Goal: Task Accomplishment & Management: Complete application form

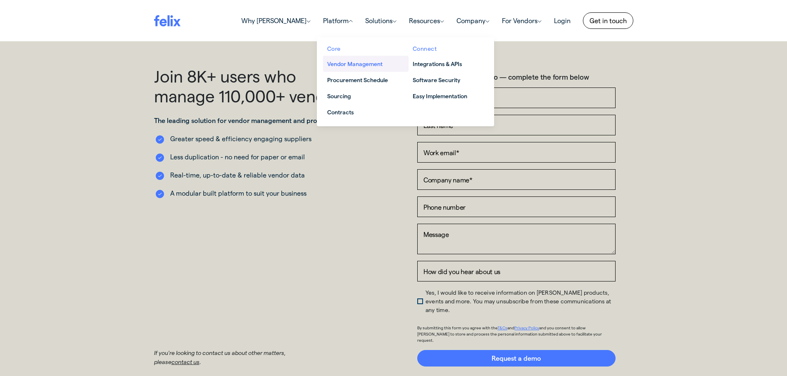
click at [335, 65] on span "Vendor Management" at bounding box center [363, 64] width 72 height 9
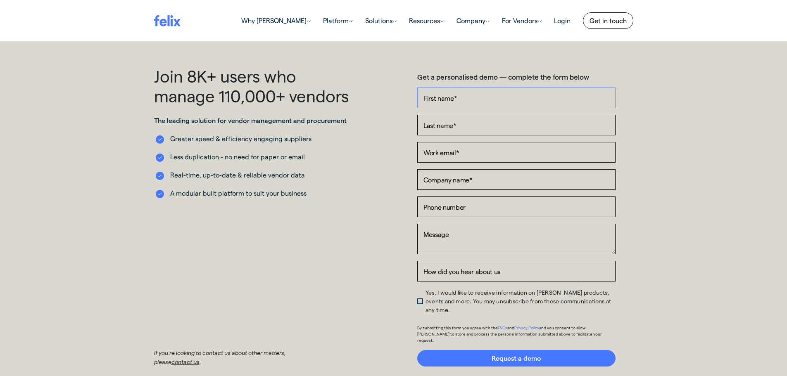
click at [472, 99] on input "First name *" at bounding box center [516, 98] width 198 height 21
type input "[PERSON_NAME]"
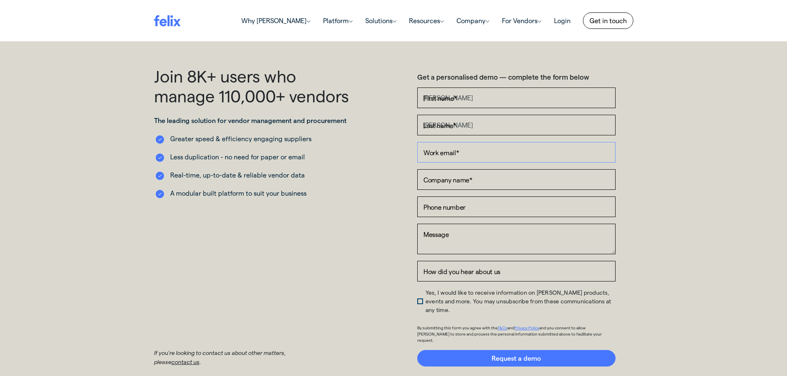
type input "[EMAIL_ADDRESS][DOMAIN_NAME]"
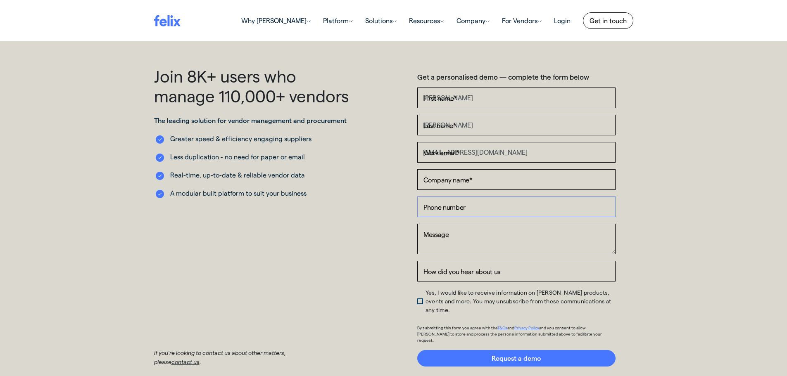
type input "[PHONE_NUMBER]"
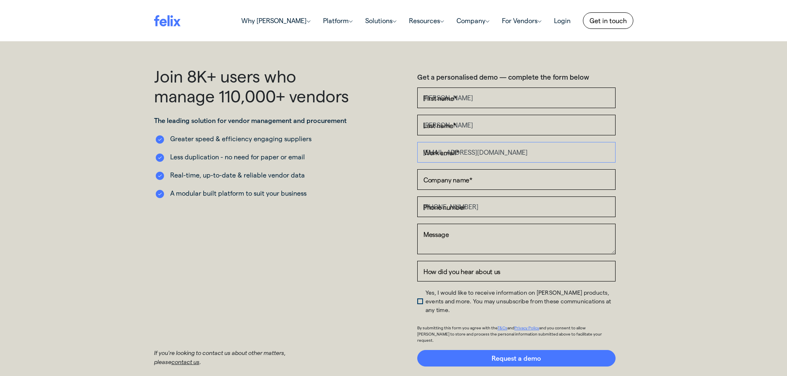
click at [490, 148] on input "[EMAIL_ADDRESS][DOMAIN_NAME]" at bounding box center [516, 152] width 198 height 21
drag, startPoint x: 508, startPoint y: 155, endPoint x: 336, endPoint y: 161, distance: 172.0
click at [336, 161] on div "Join 8K+ users who manage 110,000+ vendors The leading solution for vendor mana…" at bounding box center [394, 216] width 492 height 301
type input "s"
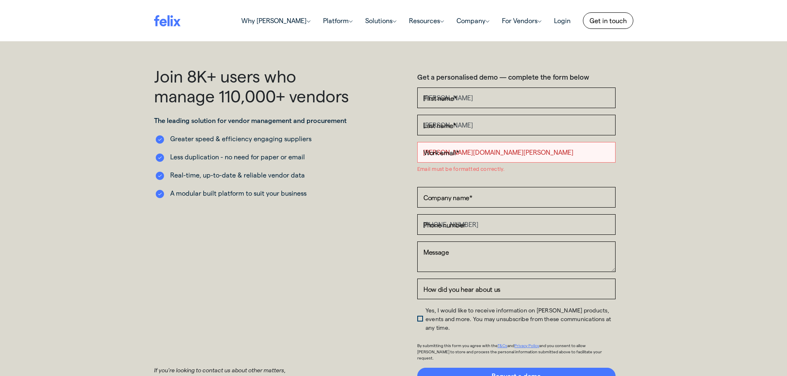
type input "[PERSON_NAME][DOMAIN_NAME][EMAIL_ADDRESS][PERSON_NAME][DOMAIN_NAME]"
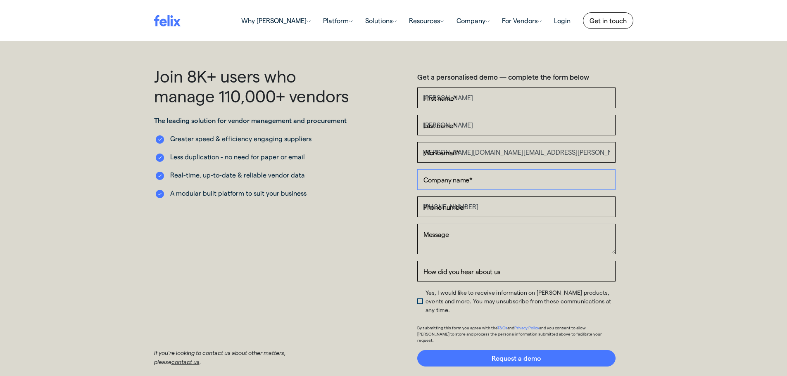
click at [522, 183] on input "Company name *" at bounding box center [516, 179] width 198 height 21
type input "[PERSON_NAME] Solutions"
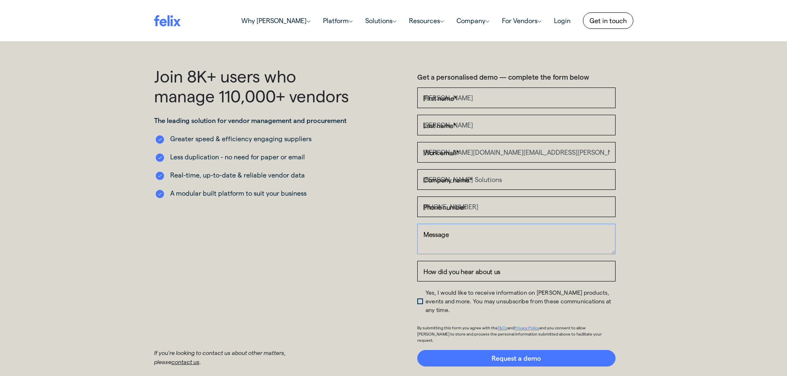
click at [453, 232] on textarea "Message" at bounding box center [516, 239] width 198 height 31
click at [104, 262] on div "Join 8K+ users who manage 110,000+ vendors The leading solution for vendor mana…" at bounding box center [393, 216] width 787 height 350
click at [461, 235] on textarea "Message" at bounding box center [516, 239] width 198 height 31
click at [505, 272] on input "How did you hear about us" at bounding box center [516, 271] width 198 height 21
type input "World of mouth"
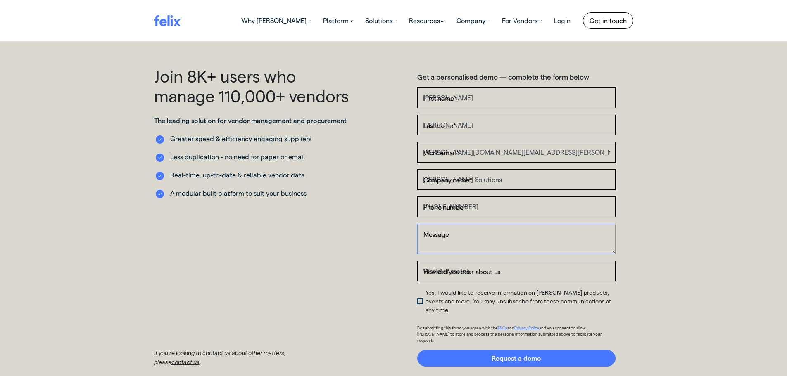
click at [514, 233] on textarea "Message" at bounding box center [516, 239] width 198 height 31
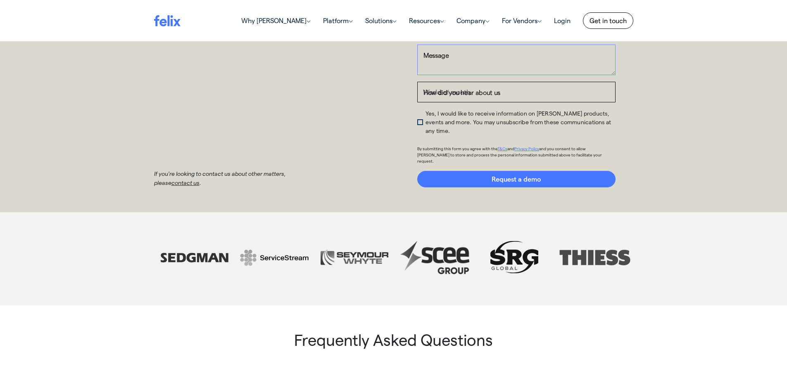
scroll to position [207, 0]
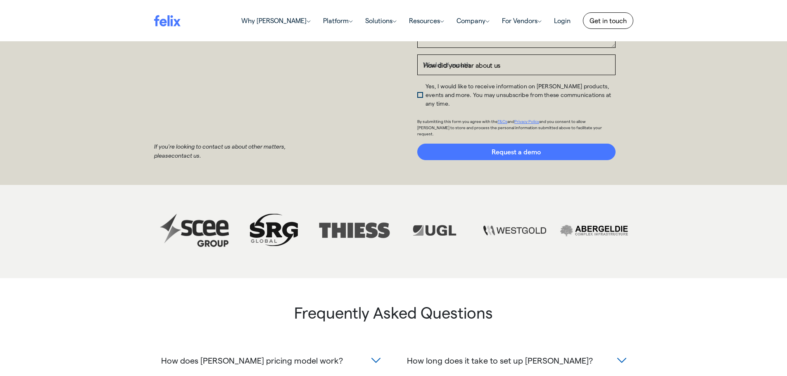
click at [172, 152] on link "contact us" at bounding box center [186, 155] width 28 height 7
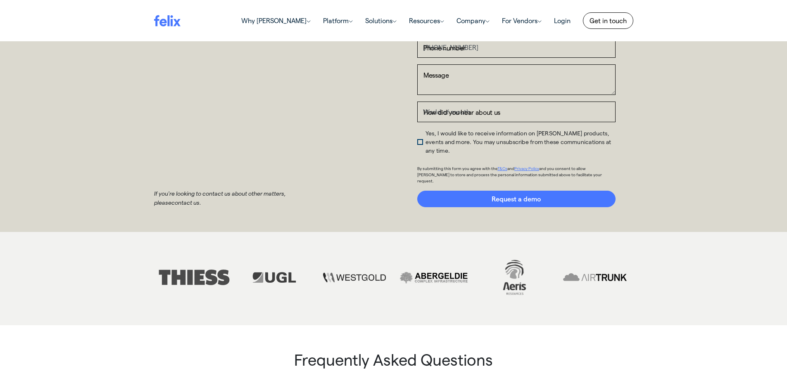
scroll to position [289, 0]
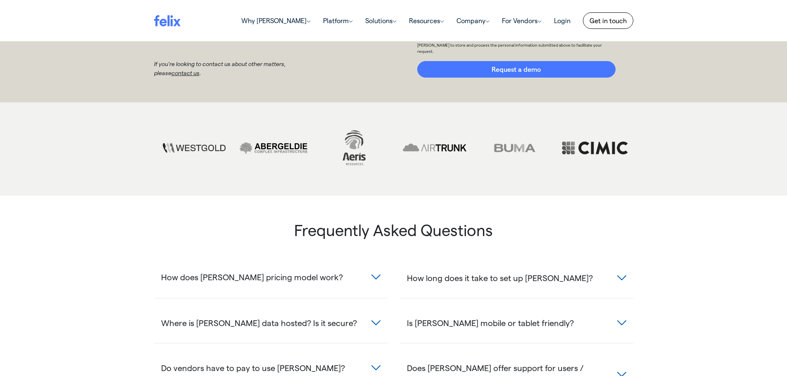
click at [347, 267] on button "How does [PERSON_NAME] pricing model work?" at bounding box center [271, 277] width 234 height 24
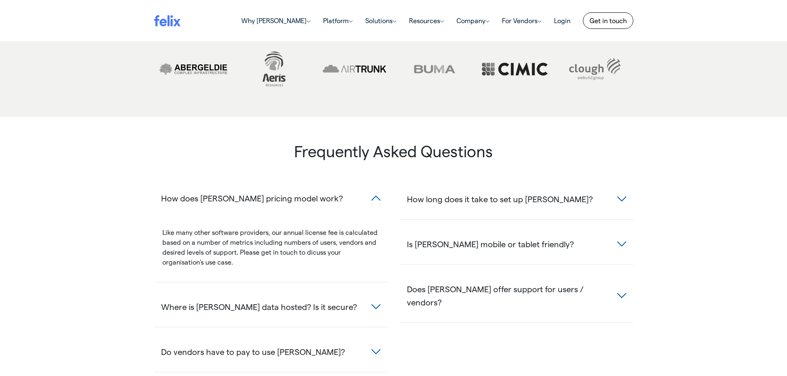
scroll to position [372, 0]
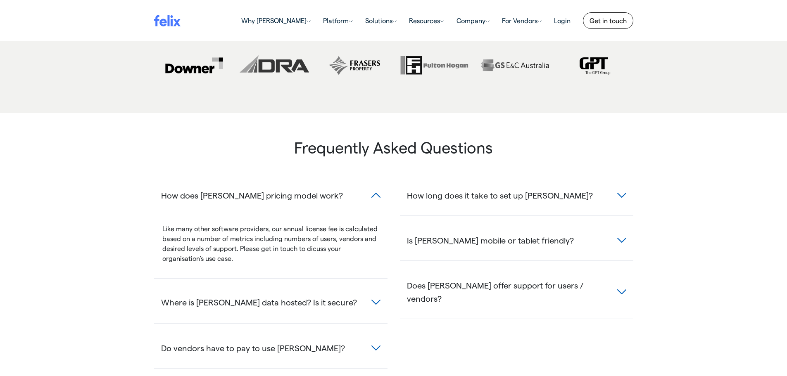
click at [377, 291] on button "Where is [PERSON_NAME] data hosted? Is it secure?" at bounding box center [271, 303] width 234 height 24
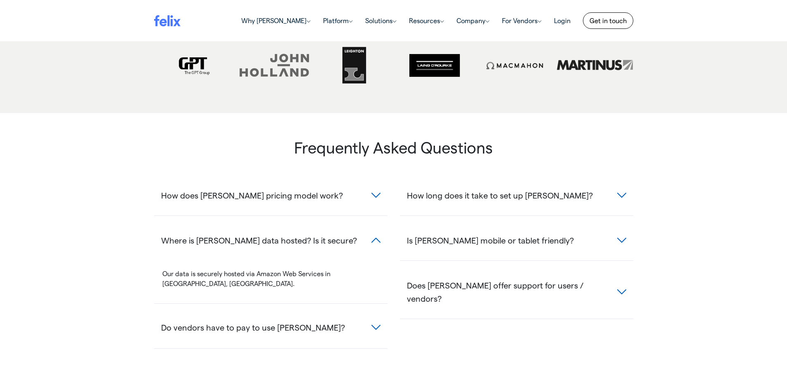
click at [375, 316] on button "Do vendors have to pay to use [PERSON_NAME]?" at bounding box center [271, 328] width 234 height 24
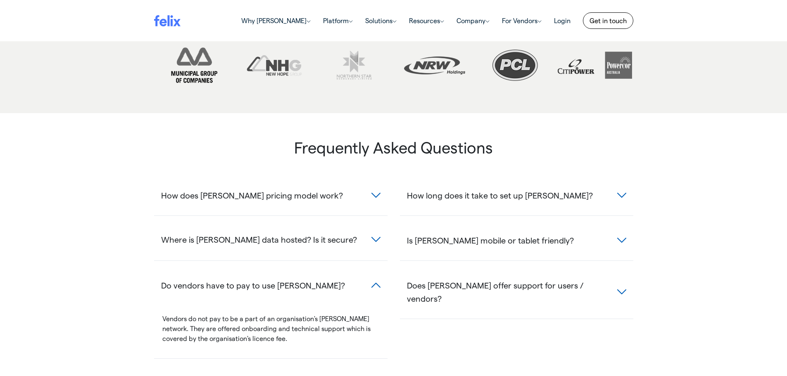
click at [376, 228] on button "Where is [PERSON_NAME] data hosted? Is it secure?" at bounding box center [271, 240] width 234 height 24
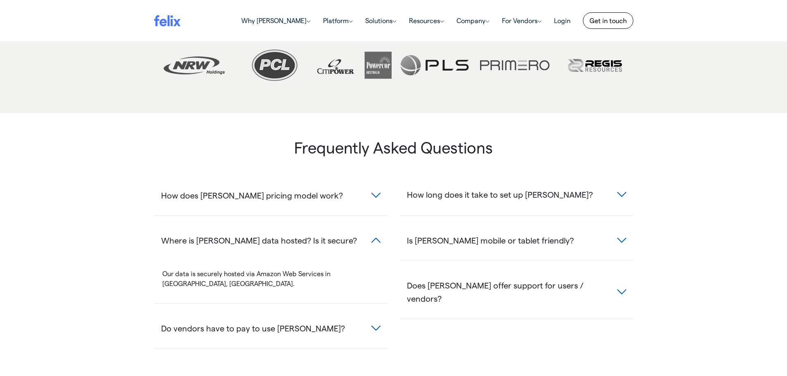
click at [620, 183] on button "How long does it take to set up [PERSON_NAME]?" at bounding box center [517, 195] width 234 height 24
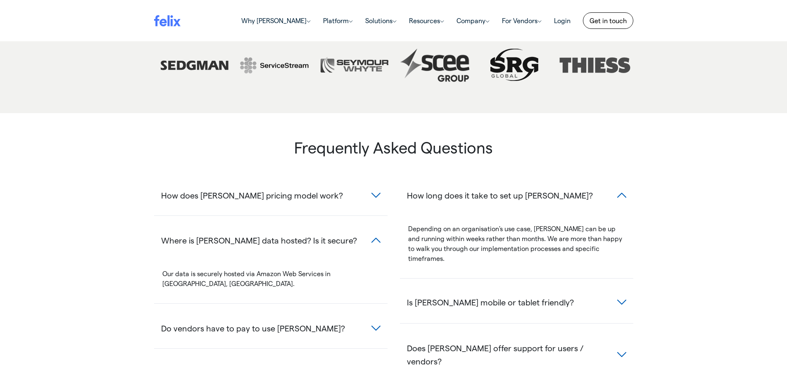
click at [619, 291] on button "Is [PERSON_NAME] mobile or tablet friendly?" at bounding box center [517, 303] width 234 height 24
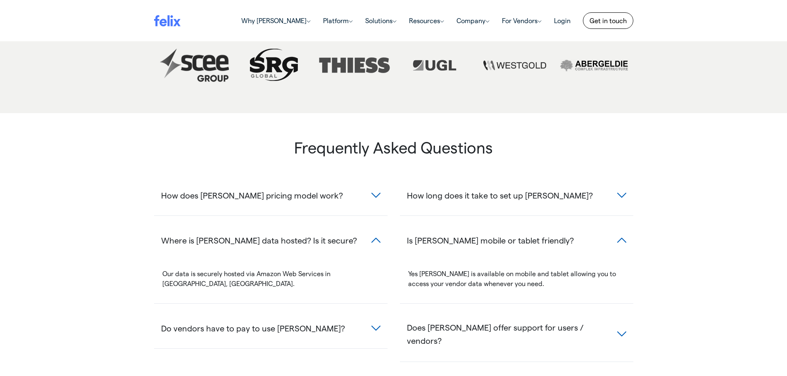
click at [622, 316] on button "Does [PERSON_NAME] offer support for users / vendors?" at bounding box center [517, 334] width 234 height 37
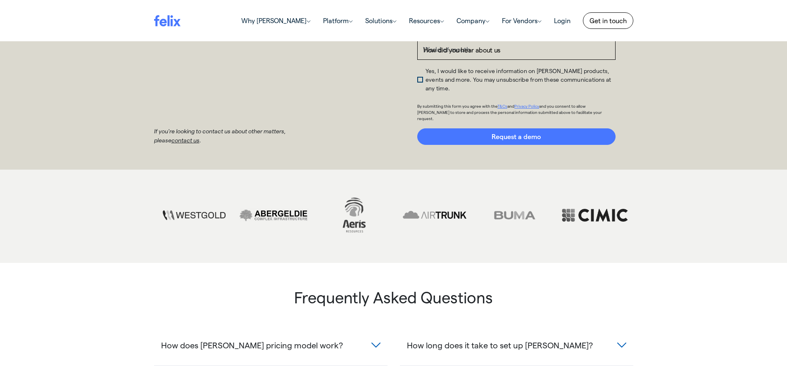
scroll to position [219, 0]
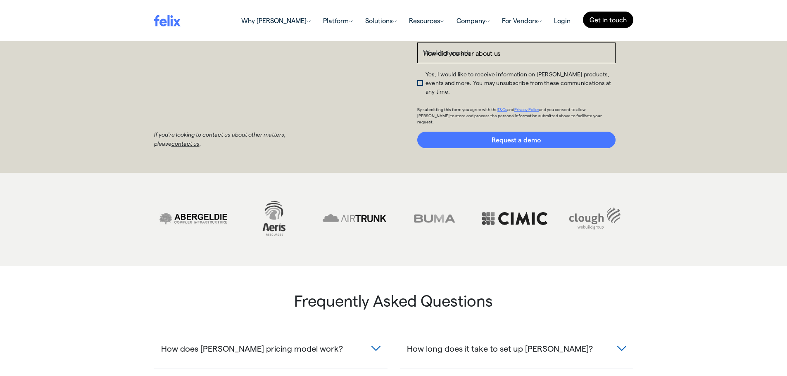
click at [618, 21] on link "Get in touch" at bounding box center [608, 20] width 50 height 17
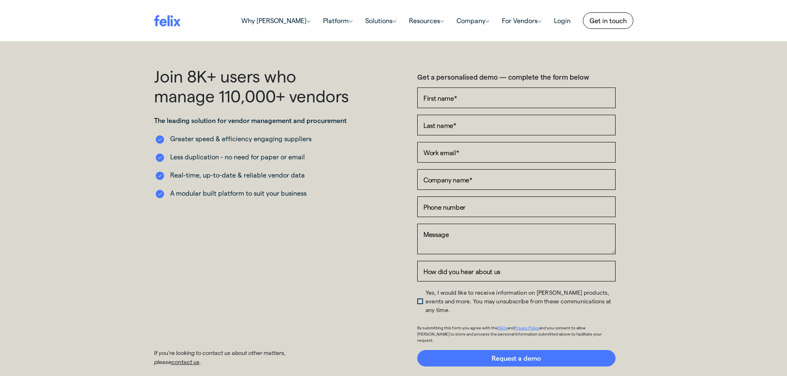
click at [56, 122] on div "Join 8K+ users who manage 110,000+ vendors The leading solution for vendor mana…" at bounding box center [393, 216] width 787 height 350
click at [689, 181] on div "Join 8K+ users who manage 110,000+ vendors The leading solution for vendor mana…" at bounding box center [393, 216] width 787 height 350
click at [684, 238] on div "Join 8K+ users who manage 110,000+ vendors The leading solution for vendor mana…" at bounding box center [393, 216] width 787 height 350
